Goal: Transaction & Acquisition: Purchase product/service

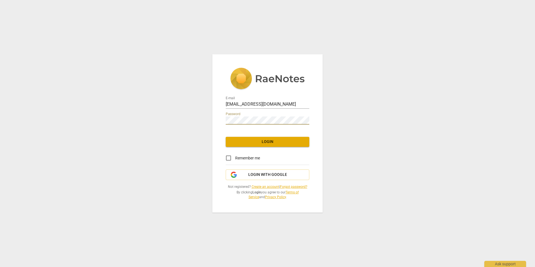
click at [229, 159] on input "Remember me" at bounding box center [228, 157] width 13 height 13
checkbox input "true"
click at [266, 139] on button "Login" at bounding box center [268, 142] width 84 height 10
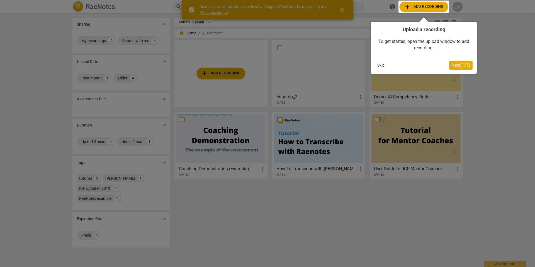
click at [422, 6] on div at bounding box center [424, 7] width 51 height 12
click at [425, 8] on div at bounding box center [424, 7] width 51 height 12
click at [382, 66] on button "Skip" at bounding box center [381, 65] width 12 height 8
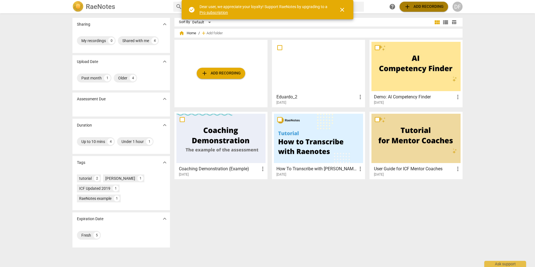
click at [428, 6] on span "add Add recording" at bounding box center [424, 6] width 40 height 7
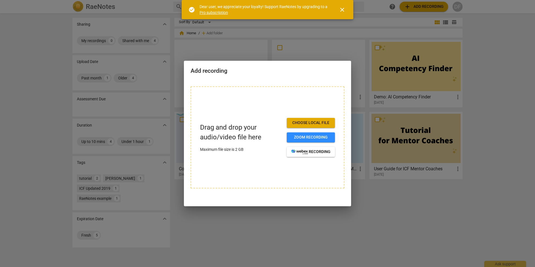
click at [308, 122] on span "Choose local file" at bounding box center [310, 123] width 39 height 6
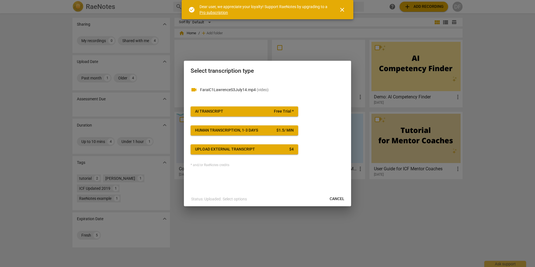
click at [268, 88] on p "FaraiC1LawrenceS3July14.mp4 ( video )" at bounding box center [272, 90] width 144 height 6
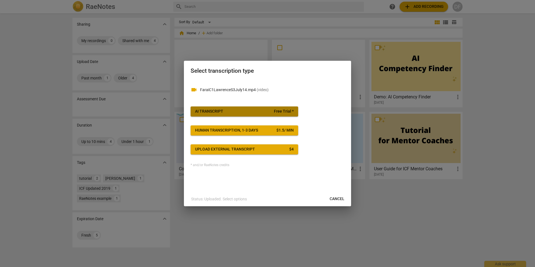
click at [278, 109] on span "Free Trial *" at bounding box center [284, 112] width 20 height 6
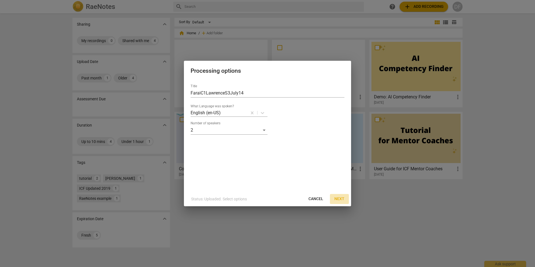
click at [337, 199] on span "Next" at bounding box center [340, 199] width 10 height 6
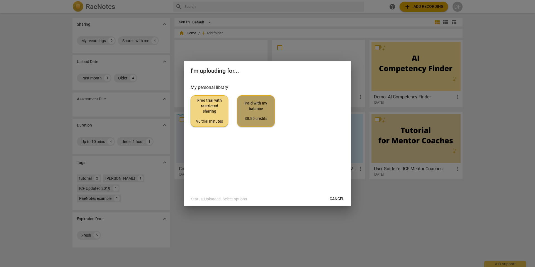
click at [260, 108] on span "Paid with my balance $8.85 credits" at bounding box center [256, 111] width 28 height 21
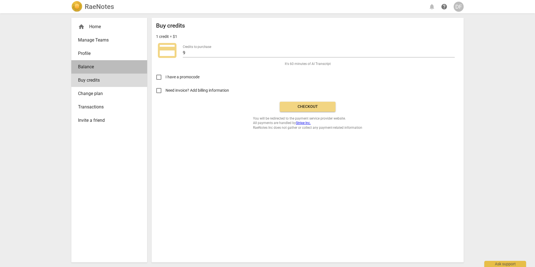
click at [113, 67] on span "Balance" at bounding box center [107, 67] width 58 height 7
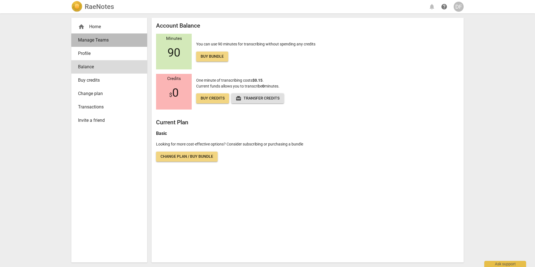
click at [115, 41] on span "Manage Teams" at bounding box center [107, 40] width 58 height 7
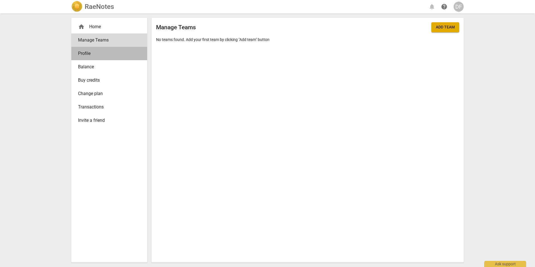
click at [113, 56] on span "Profile" at bounding box center [107, 53] width 58 height 7
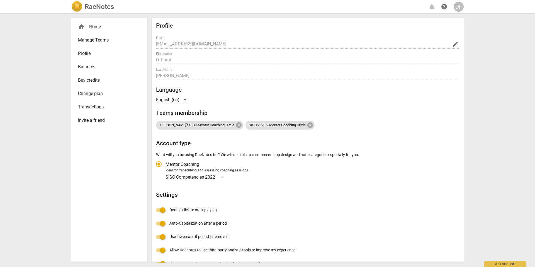
radio input "false"
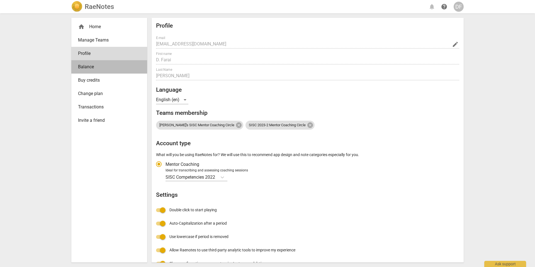
click at [113, 67] on span "Balance" at bounding box center [107, 67] width 58 height 7
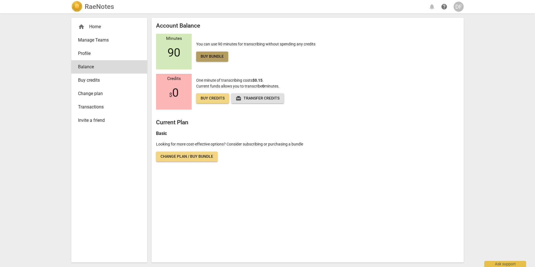
click at [218, 58] on span "Buy bundle" at bounding box center [212, 57] width 23 height 6
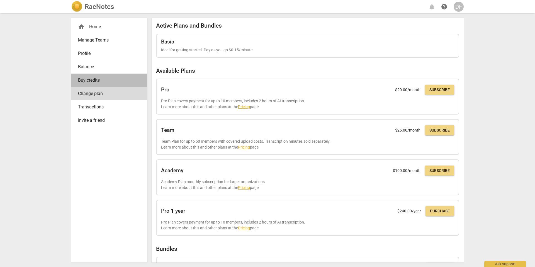
click at [107, 78] on span "Buy credits" at bounding box center [107, 80] width 58 height 7
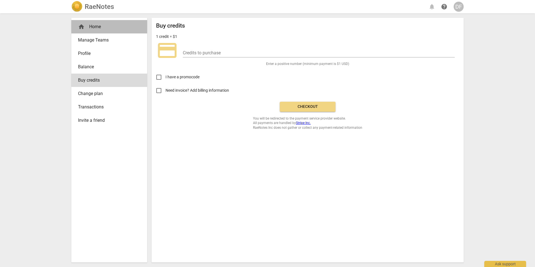
click at [109, 23] on div "home Home" at bounding box center [107, 26] width 58 height 7
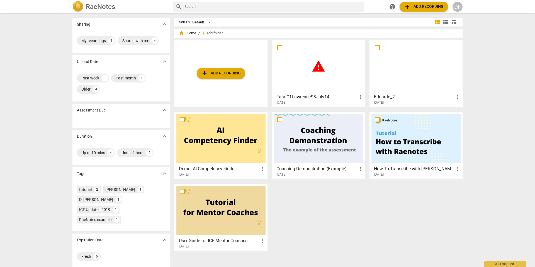
click at [359, 97] on span "more_vert" at bounding box center [360, 97] width 7 height 7
click at [321, 94] on div at bounding box center [267, 133] width 535 height 267
click at [313, 95] on h3 "FaraiC1LawrenceS3July14" at bounding box center [317, 97] width 81 height 7
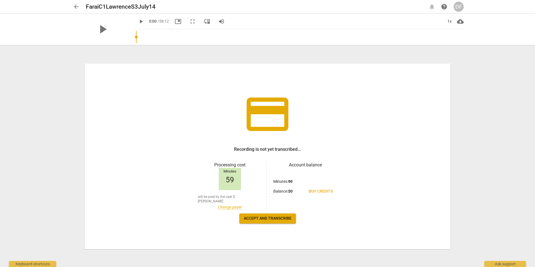
click at [277, 217] on span "Accept and transcribe" at bounding box center [268, 219] width 48 height 6
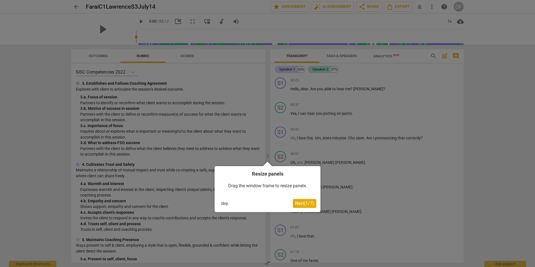
click at [224, 204] on button "Skip" at bounding box center [225, 203] width 12 height 8
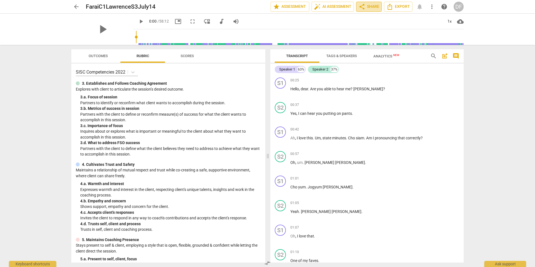
click at [374, 5] on span "share Share" at bounding box center [369, 6] width 21 height 7
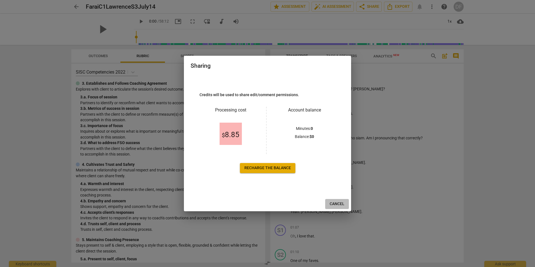
click at [337, 203] on span "Cancel" at bounding box center [337, 204] width 15 height 6
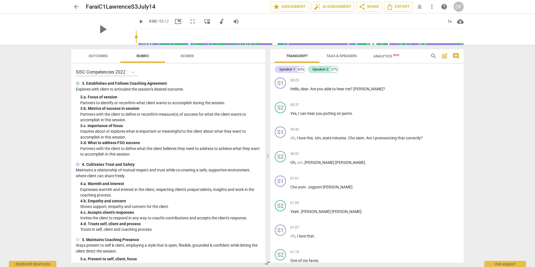
click at [75, 7] on span "arrow_back" at bounding box center [76, 6] width 7 height 7
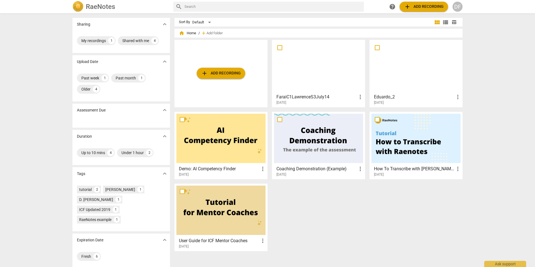
click at [360, 98] on span "more_vert" at bounding box center [360, 97] width 7 height 7
click at [326, 77] on div at bounding box center [267, 133] width 535 height 267
click at [279, 47] on input "checkbox" at bounding box center [280, 47] width 12 height 7
click at [104, 42] on div "My recordings" at bounding box center [93, 41] width 25 height 6
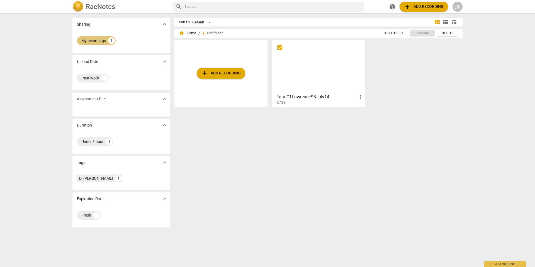
click at [102, 41] on div "My recordings" at bounding box center [93, 41] width 25 height 6
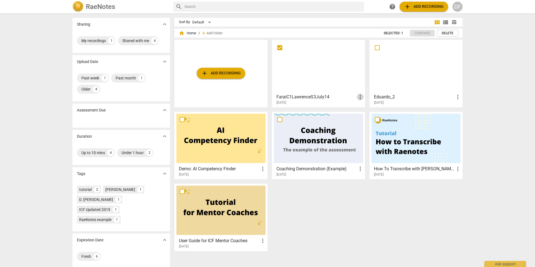
click at [360, 98] on span "more_vert" at bounding box center [360, 97] width 7 height 7
click at [301, 54] on div at bounding box center [267, 133] width 535 height 267
click at [279, 46] on input "checkbox" at bounding box center [280, 47] width 12 height 7
checkbox input "true"
click at [340, 63] on div at bounding box center [318, 66] width 89 height 49
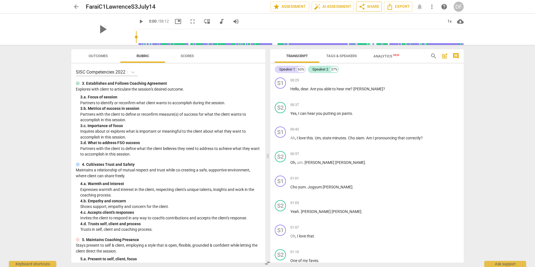
click at [371, 8] on span "share Share" at bounding box center [369, 6] width 21 height 7
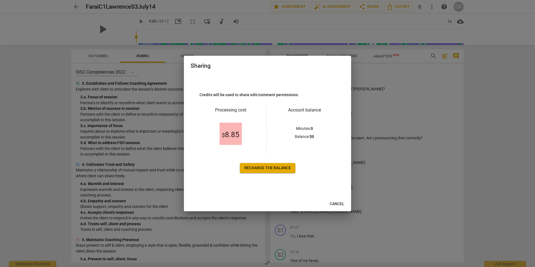
click at [280, 169] on span "Recharge the balance" at bounding box center [268, 168] width 47 height 6
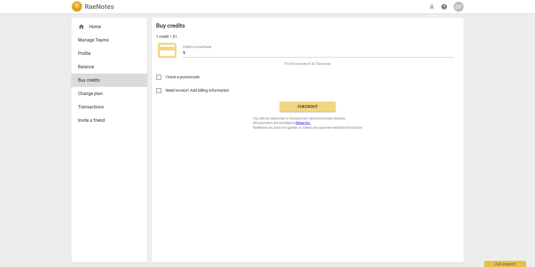
click at [161, 90] on input "Need invoice? Add billing information" at bounding box center [158, 90] width 13 height 13
checkbox input "true"
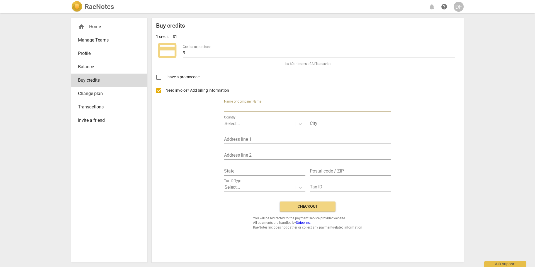
click at [270, 108] on input "text" at bounding box center [307, 108] width 167 height 8
type input "songa somatics"
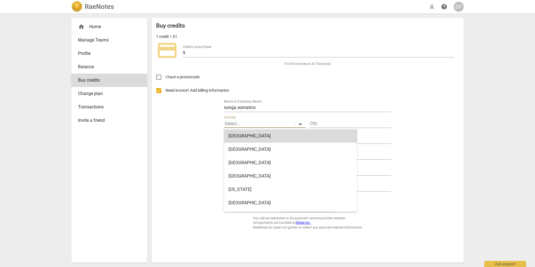
click at [301, 123] on icon at bounding box center [301, 124] width 6 height 6
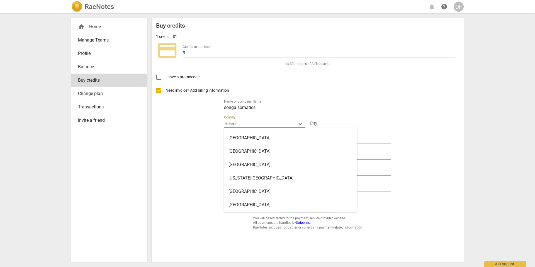
scroll to position [3104, 0]
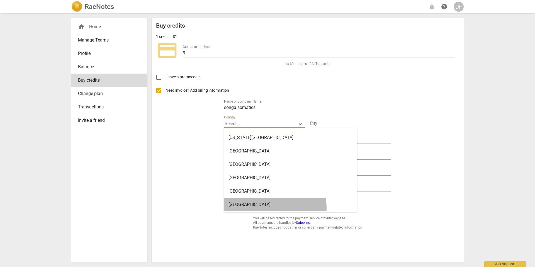
click at [258, 208] on div "United States" at bounding box center [290, 204] width 133 height 13
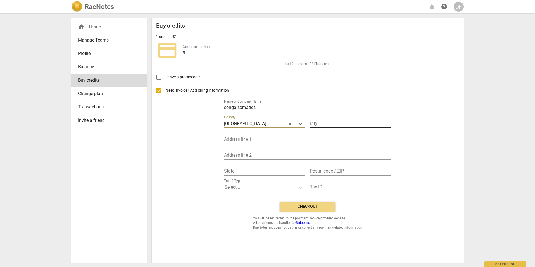
click at [340, 124] on input "text" at bounding box center [350, 124] width 81 height 8
type input "ROXBURY"
type input "23 Elmore Street, unit 2"
type input "MA"
type input "02119"
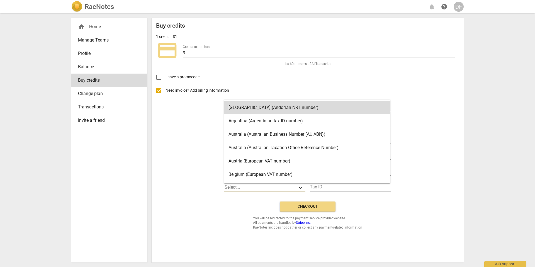
click at [300, 188] on icon at bounding box center [301, 188] width 6 height 6
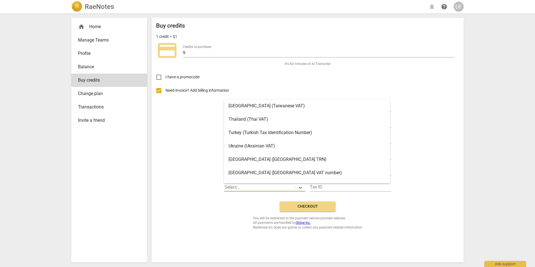
scroll to position [1150, 0]
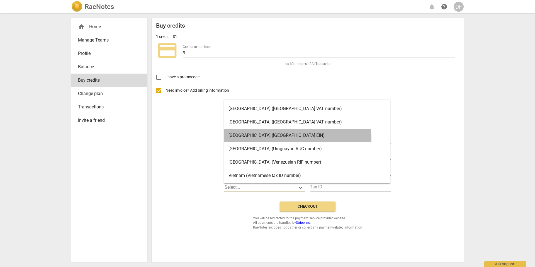
click at [298, 138] on div "United States (United States EIN)" at bounding box center [307, 135] width 166 height 13
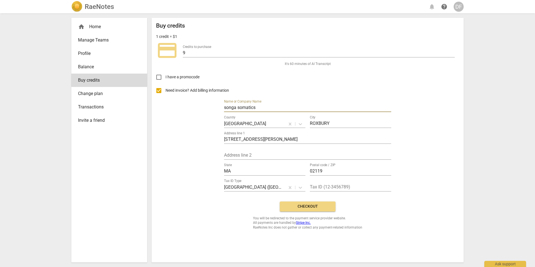
drag, startPoint x: 263, startPoint y: 108, endPoint x: 223, endPoint y: 105, distance: 39.4
click at [223, 105] on div "Need invoice? Add billing information Name or Company Name songa somatics Count…" at bounding box center [307, 140] width 303 height 113
type input "Dynazmizing Equity"
type input "Unit 2"
click at [315, 187] on input "text" at bounding box center [350, 187] width 81 height 8
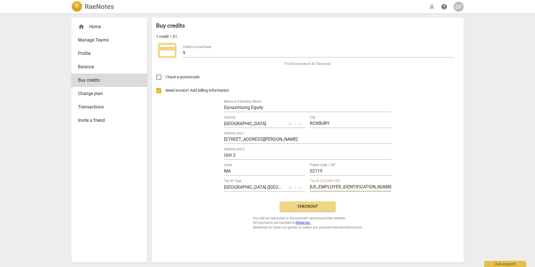
type input "86-3694056"
click at [313, 207] on span "Checkout" at bounding box center [307, 207] width 47 height 6
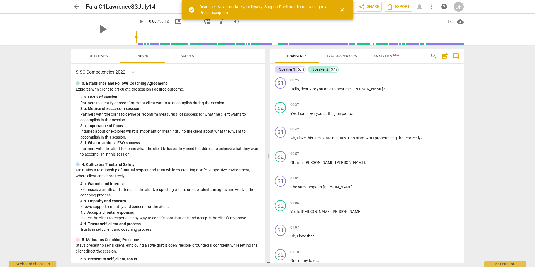
click at [344, 10] on span "close" at bounding box center [342, 9] width 7 height 7
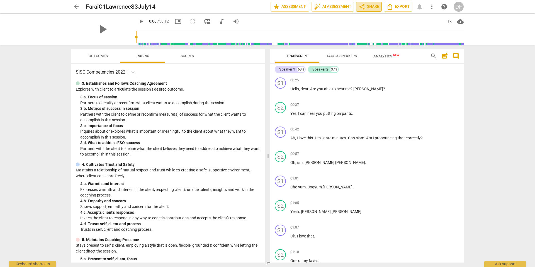
click at [373, 8] on span "share Share" at bounding box center [369, 6] width 21 height 7
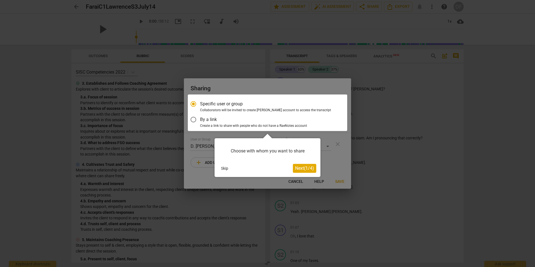
click at [307, 169] on span "Next ( 1 / 4 )" at bounding box center [304, 168] width 19 height 5
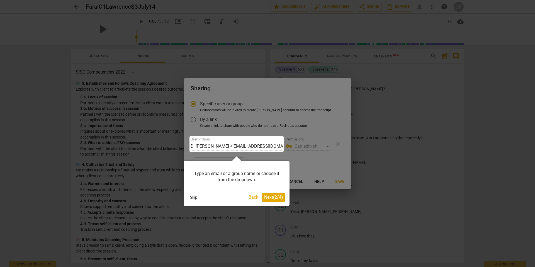
click at [241, 177] on div "Type an email or a group name or choose it from the dropdown." at bounding box center [237, 177] width 98 height 24
click at [271, 198] on span "Next ( 2 / 4 )" at bounding box center [273, 197] width 19 height 5
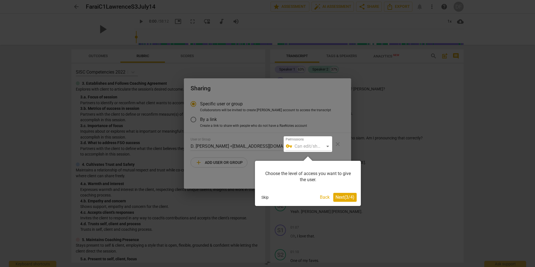
click at [345, 198] on span "Next ( 3 / 4 )" at bounding box center [345, 197] width 19 height 5
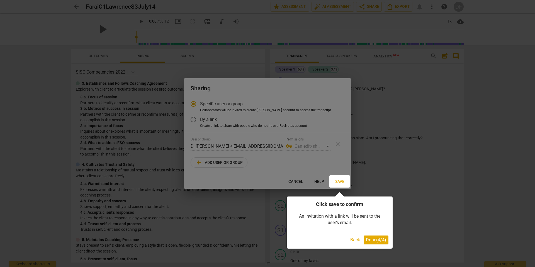
click at [218, 163] on div at bounding box center [267, 133] width 535 height 267
click at [293, 181] on div at bounding box center [267, 133] width 535 height 267
click at [354, 240] on button "Back" at bounding box center [355, 240] width 14 height 9
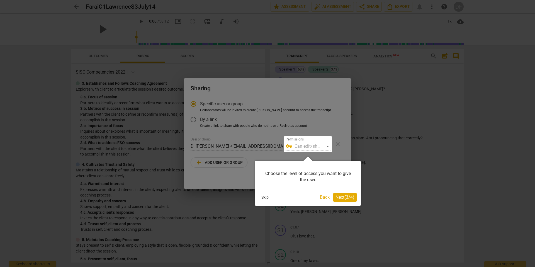
click at [325, 196] on button "Back" at bounding box center [325, 197] width 14 height 9
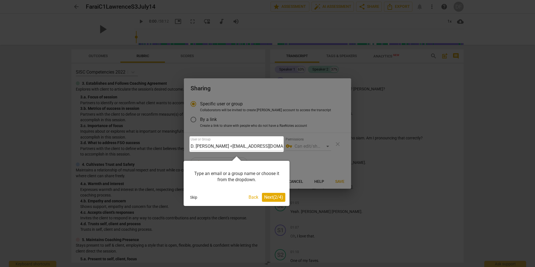
click at [251, 196] on button "Back" at bounding box center [254, 197] width 14 height 9
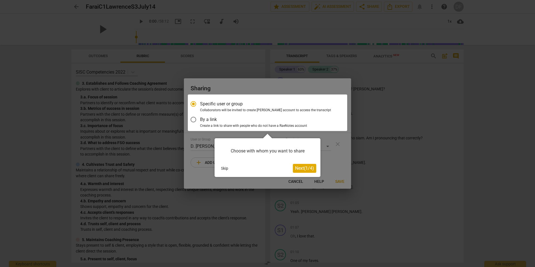
click at [297, 170] on span "Next ( 1 / 4 )" at bounding box center [304, 168] width 19 height 5
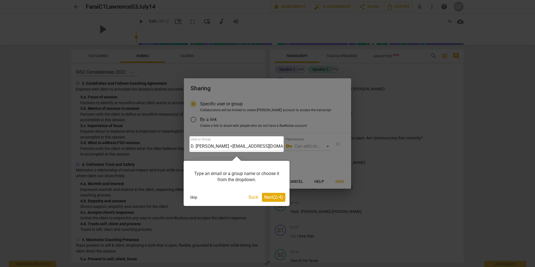
click at [274, 146] on div at bounding box center [237, 144] width 94 height 16
click at [266, 178] on div "Type an email or a group name or choose it from the dropdown." at bounding box center [237, 177] width 98 height 24
click at [247, 173] on div "Type an email or a group name or choose it from the dropdown." at bounding box center [237, 177] width 98 height 24
click at [257, 142] on div at bounding box center [237, 144] width 94 height 16
click at [327, 147] on div at bounding box center [267, 133] width 535 height 267
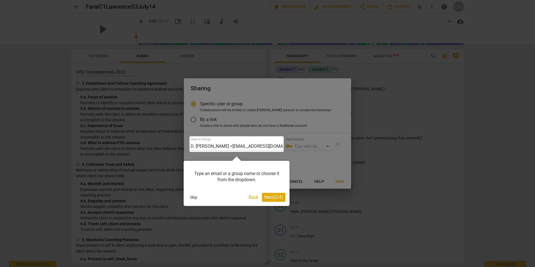
click at [254, 196] on button "Back" at bounding box center [254, 197] width 14 height 9
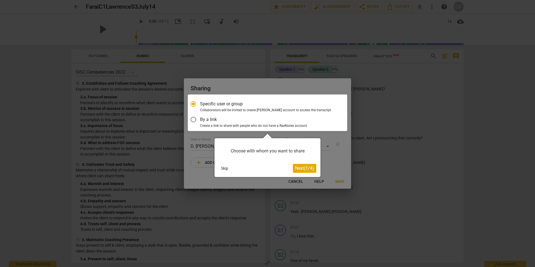
click at [227, 170] on button "Skip" at bounding box center [225, 168] width 12 height 8
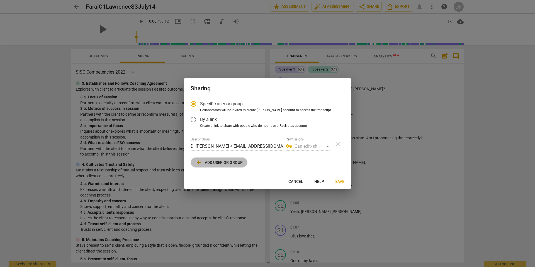
click at [233, 162] on span "add Add user or group" at bounding box center [218, 162] width 47 height 7
radio input "false"
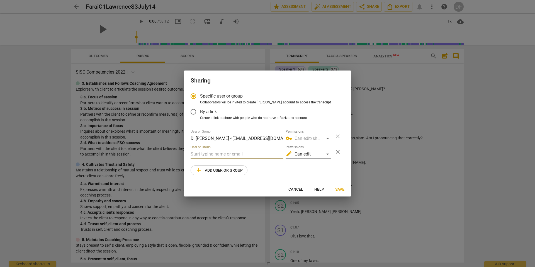
click at [231, 153] on input "text" at bounding box center [237, 154] width 93 height 9
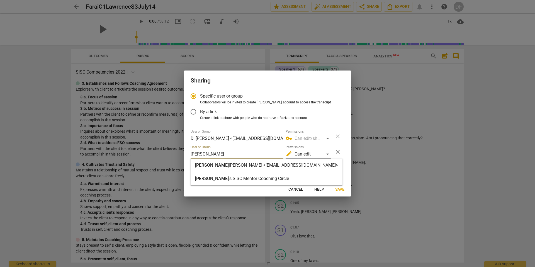
type input "[PERSON_NAME]"
click at [233, 164] on strong "[PERSON_NAME] <[EMAIL_ADDRESS][DOMAIN_NAME]>" at bounding box center [283, 165] width 109 height 5
radio input "false"
type input "[PERSON_NAME] <[EMAIL_ADDRESS][DOMAIN_NAME]>"
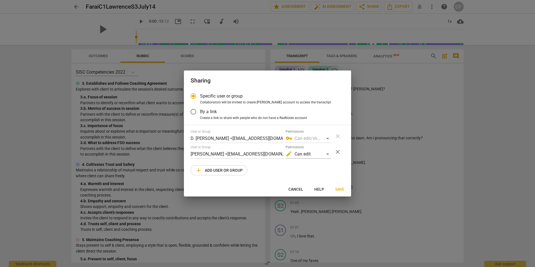
click at [337, 189] on span "Save" at bounding box center [339, 190] width 9 height 6
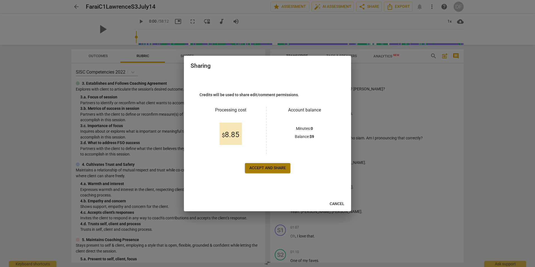
click at [276, 167] on span "Accept and share" at bounding box center [268, 168] width 37 height 6
